Goal: Information Seeking & Learning: Learn about a topic

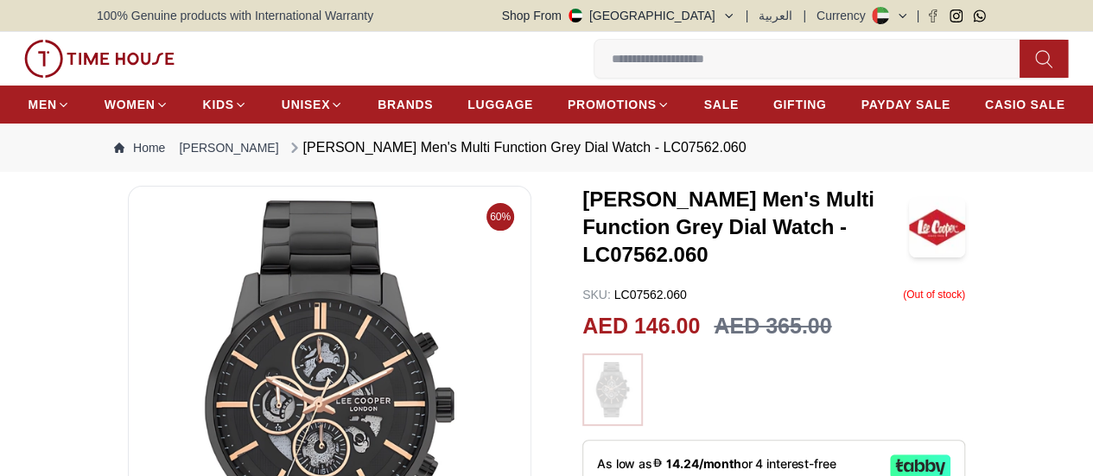
click at [0, 0] on span "5" at bounding box center [0, 0] width 0 height 0
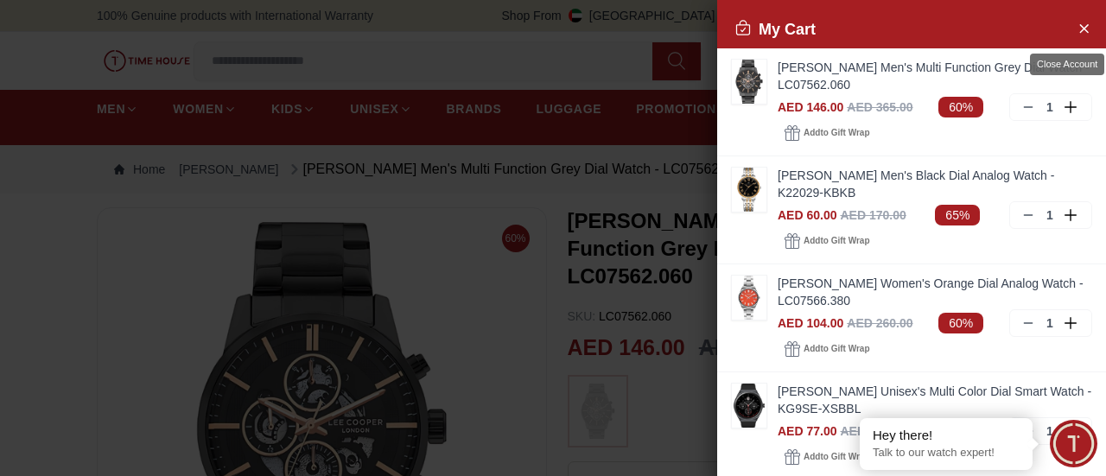
click at [1076, 30] on icon "Close Account" at bounding box center [1083, 28] width 14 height 22
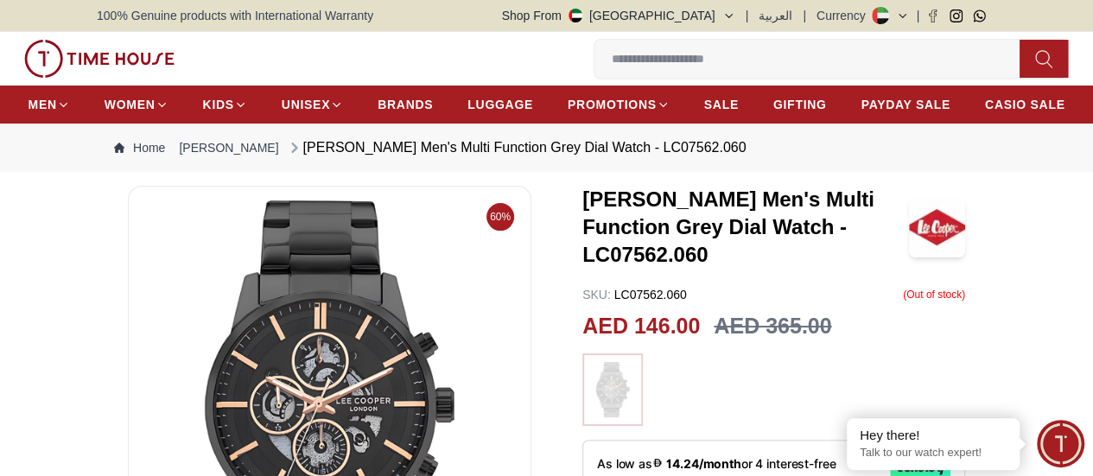
click at [594, 54] on input at bounding box center [813, 58] width 439 height 35
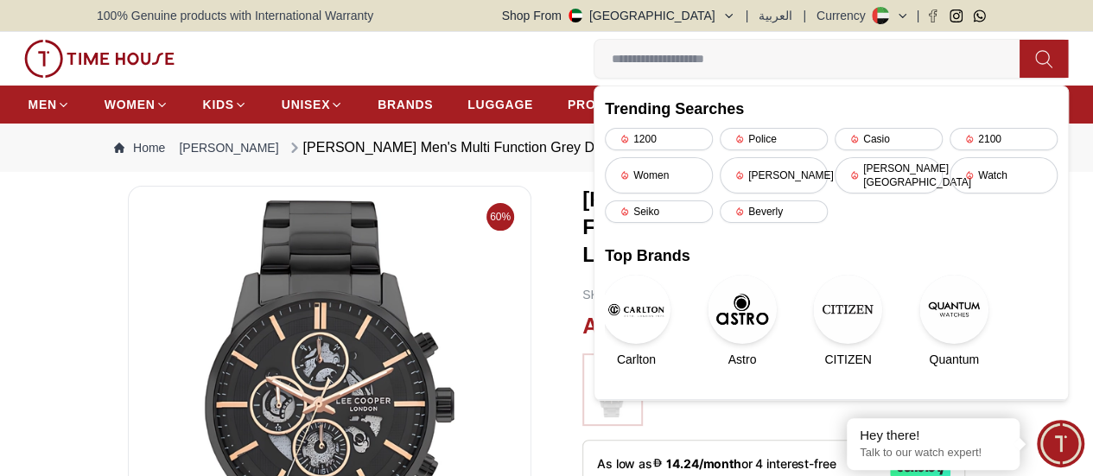
click at [834, 146] on div "Casio" at bounding box center [888, 139] width 108 height 22
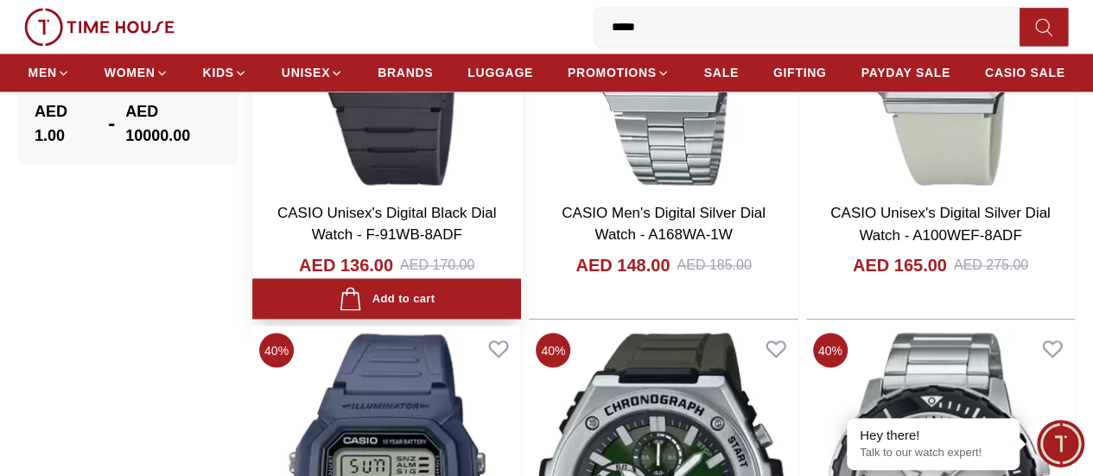
scroll to position [1468, 0]
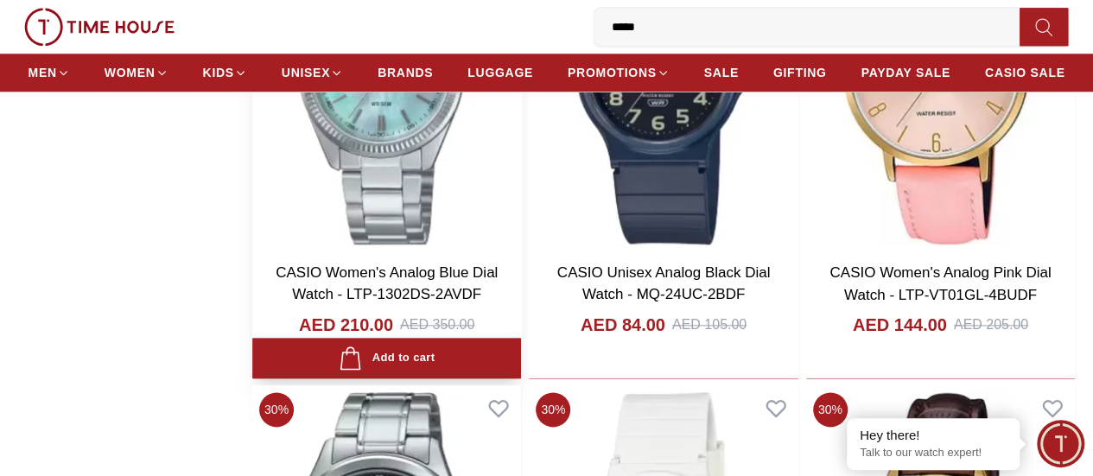
scroll to position [4232, 0]
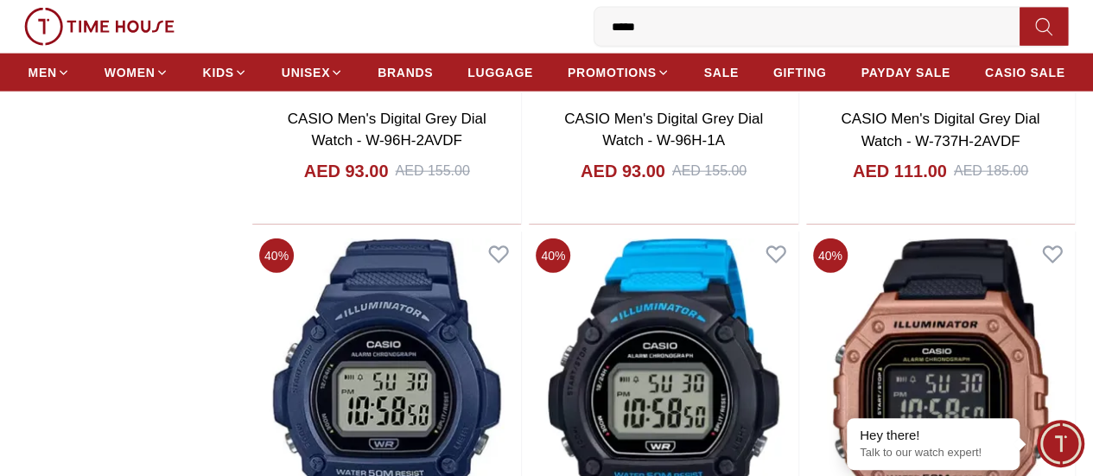
scroll to position [8810, 0]
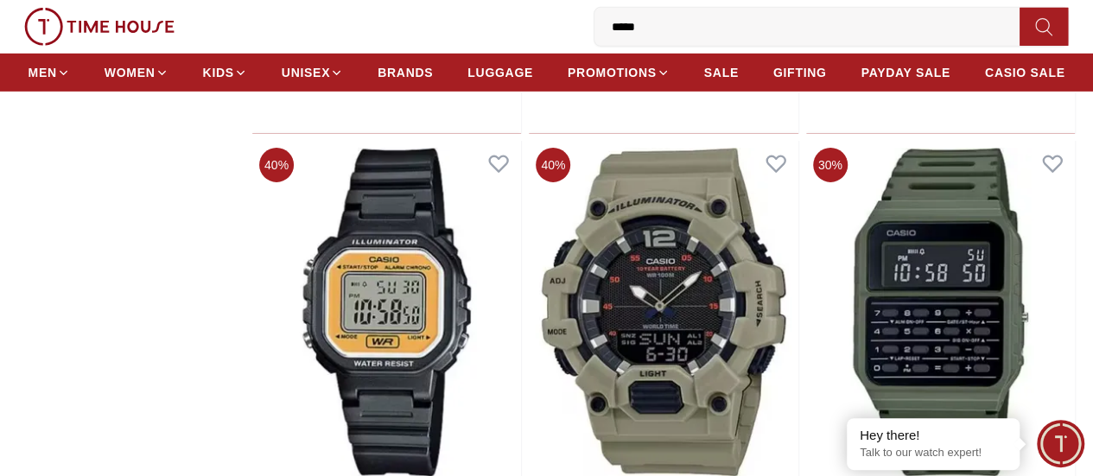
scroll to position [19222, 0]
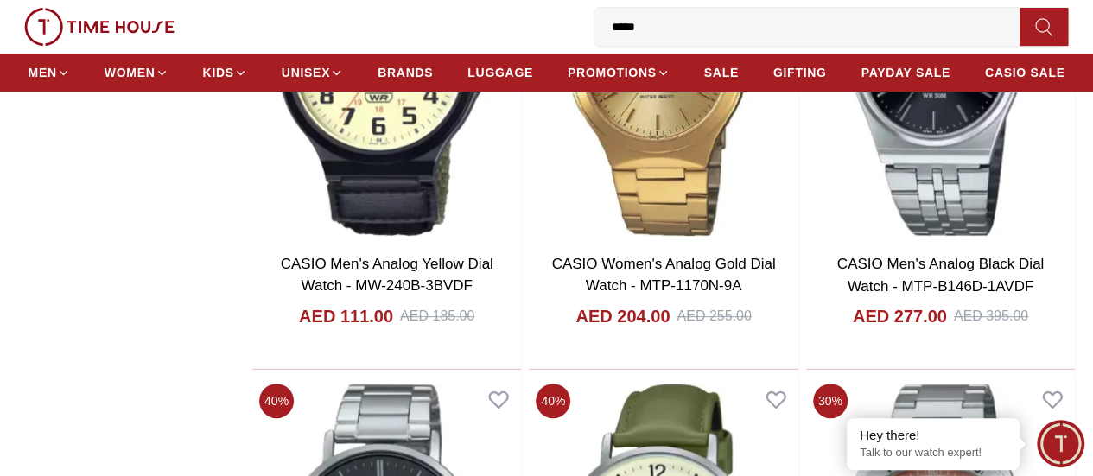
scroll to position [23195, 0]
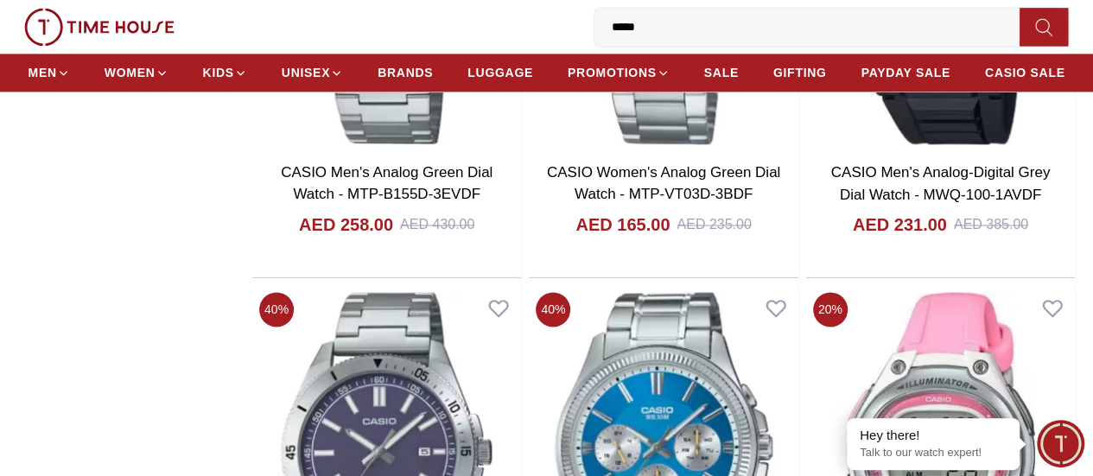
scroll to position [24404, 0]
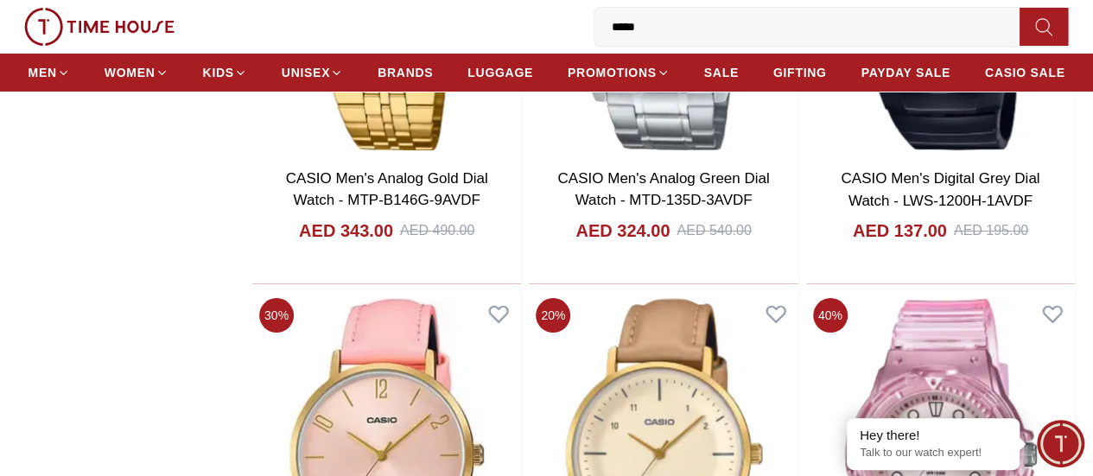
scroll to position [26069, 0]
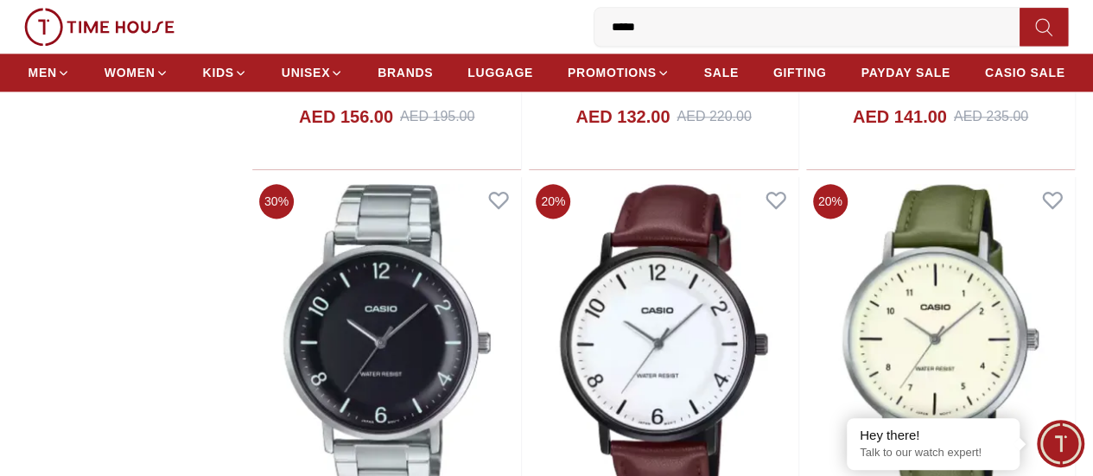
scroll to position [30537, 0]
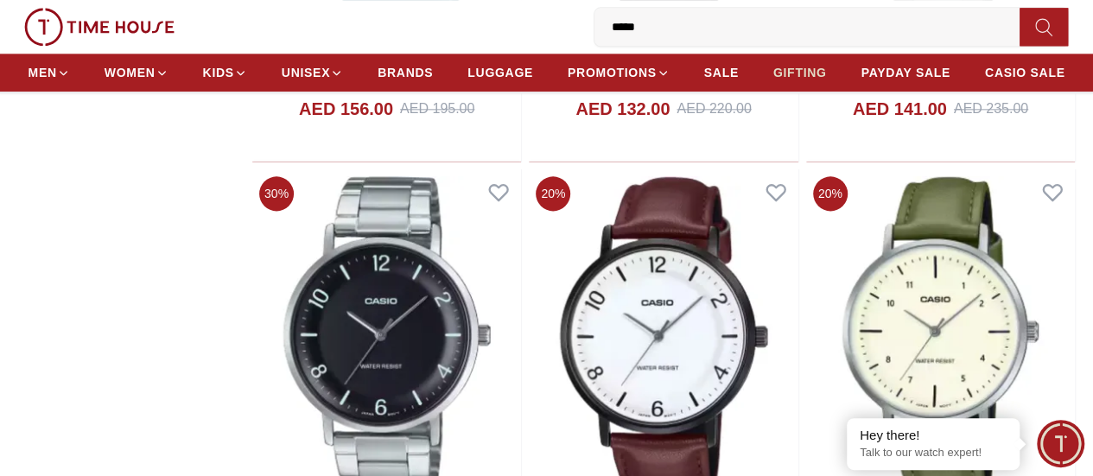
click at [827, 86] on link "GIFTING" at bounding box center [800, 72] width 54 height 31
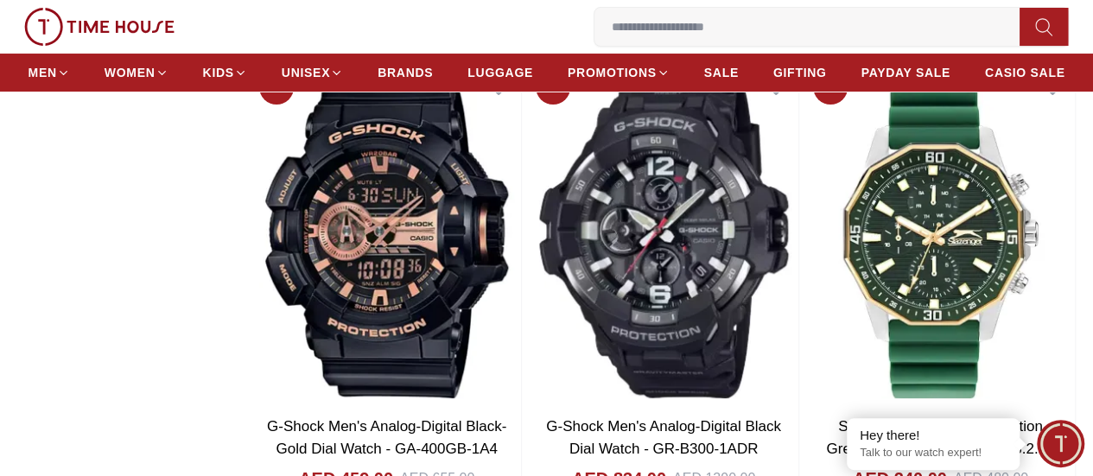
scroll to position [3368, 0]
